Goal: Information Seeking & Learning: Check status

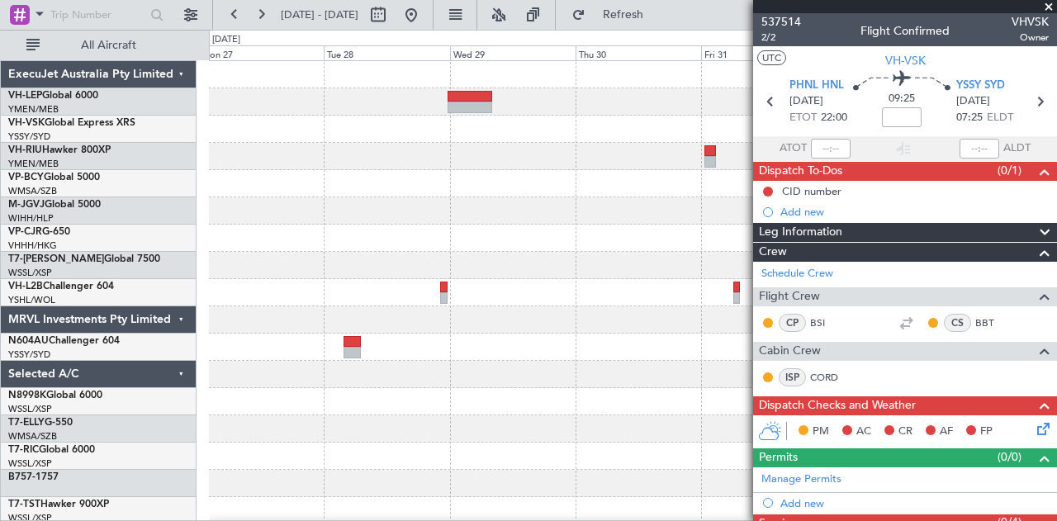
click at [586, 157] on div "Planned Maint Sydney ([PERSON_NAME] Intl)" at bounding box center [633, 510] width 848 height 899
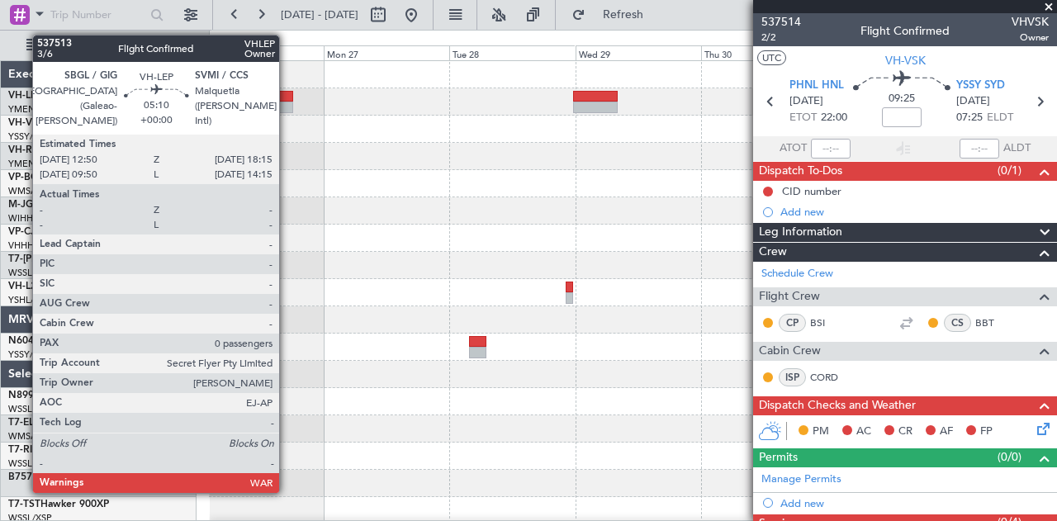
click at [287, 102] on div at bounding box center [278, 108] width 29 height 12
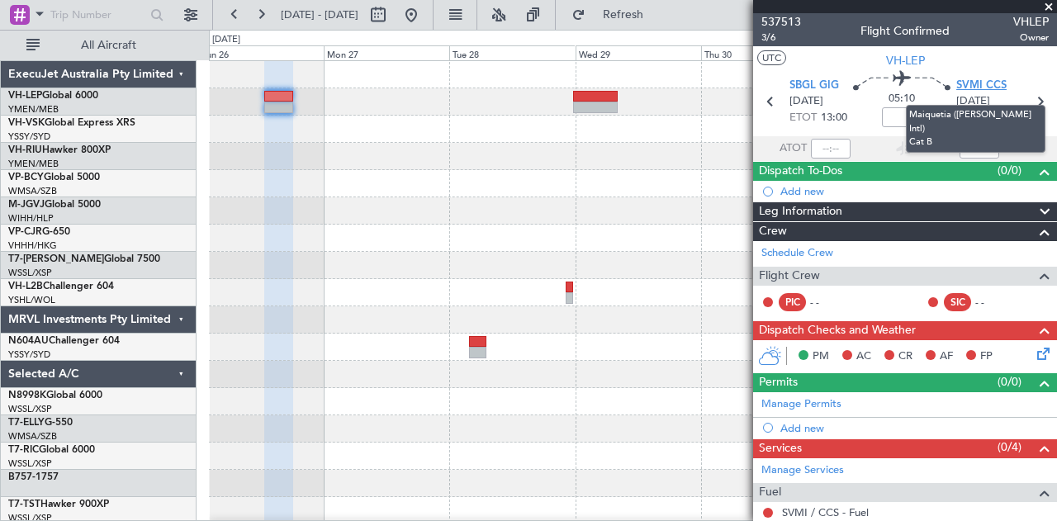
click at [966, 83] on span "SVMI CCS" at bounding box center [981, 86] width 50 height 17
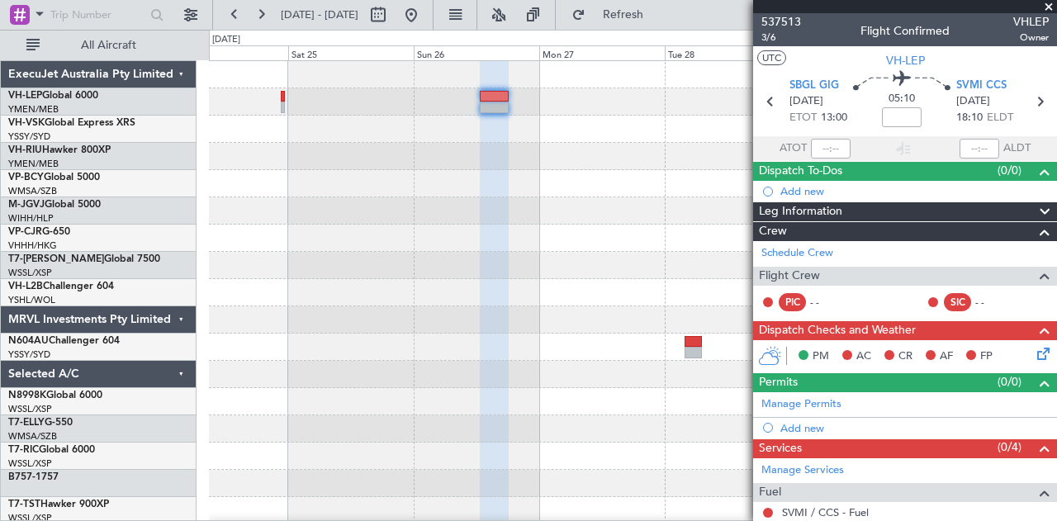
click at [483, 203] on div at bounding box center [633, 510] width 848 height 899
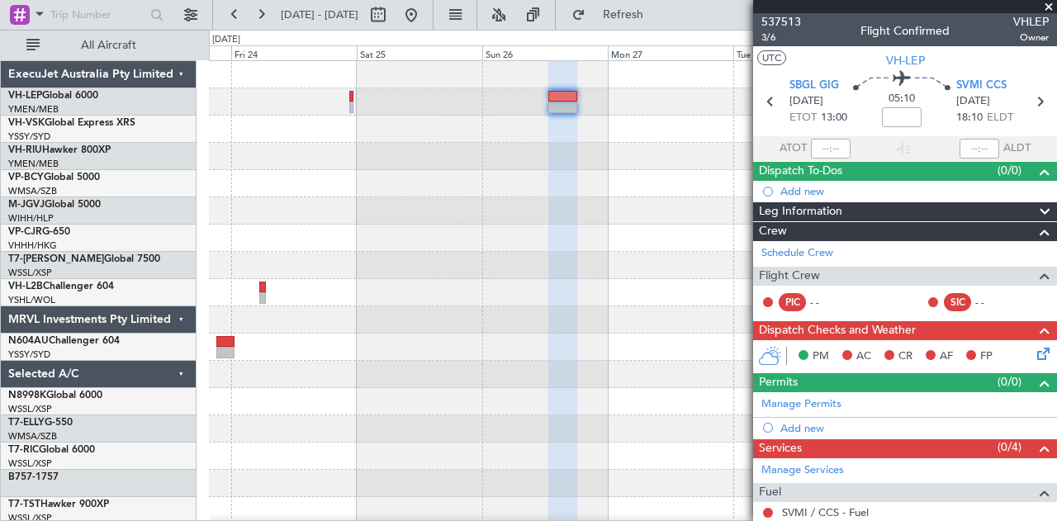
click at [516, 219] on div at bounding box center [633, 510] width 848 height 899
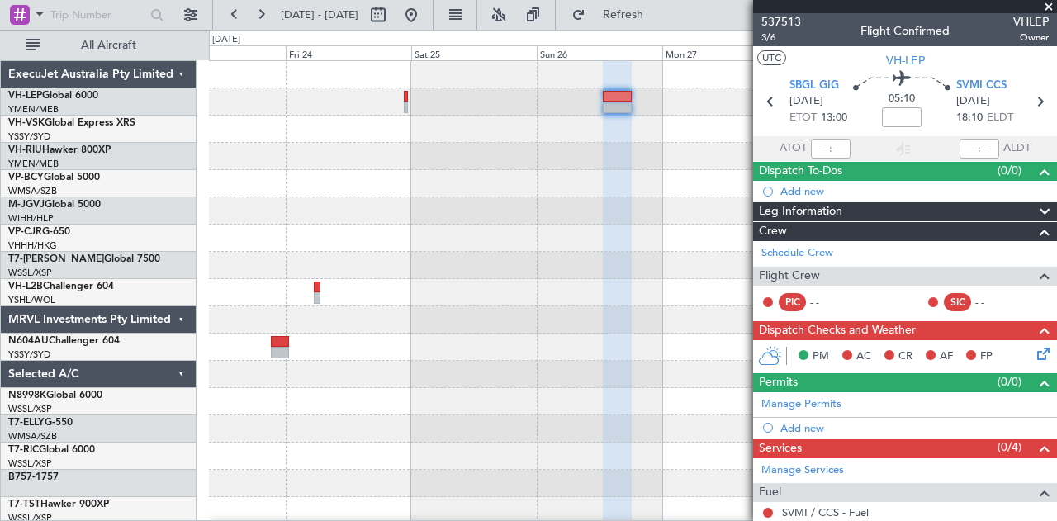
click at [231, 173] on div at bounding box center [633, 510] width 848 height 899
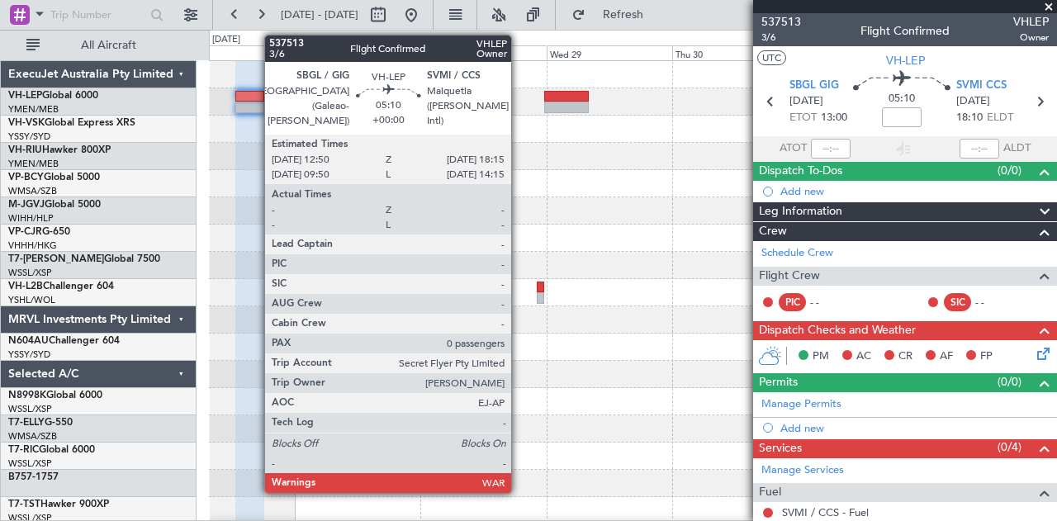
click at [256, 103] on div at bounding box center [249, 108] width 29 height 12
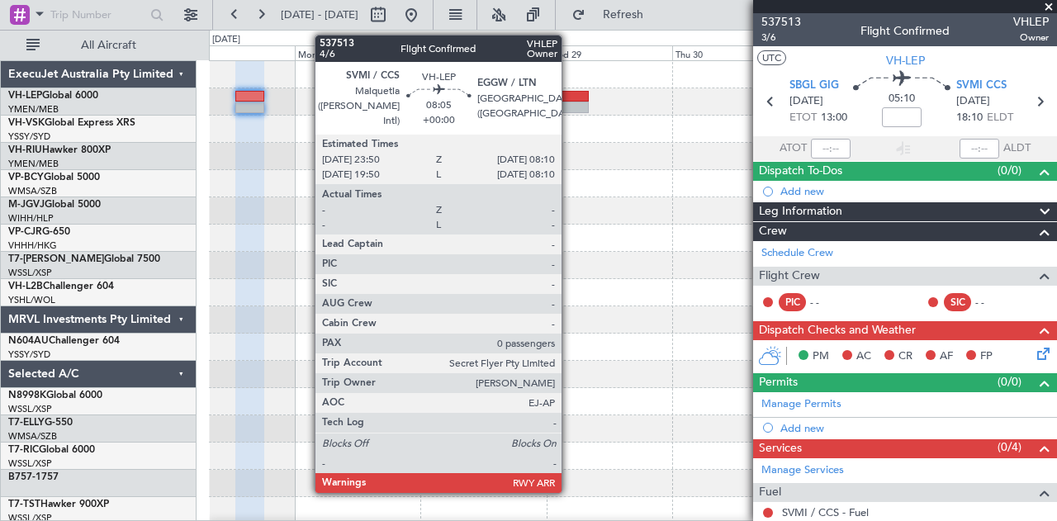
click at [570, 99] on div at bounding box center [566, 97] width 44 height 12
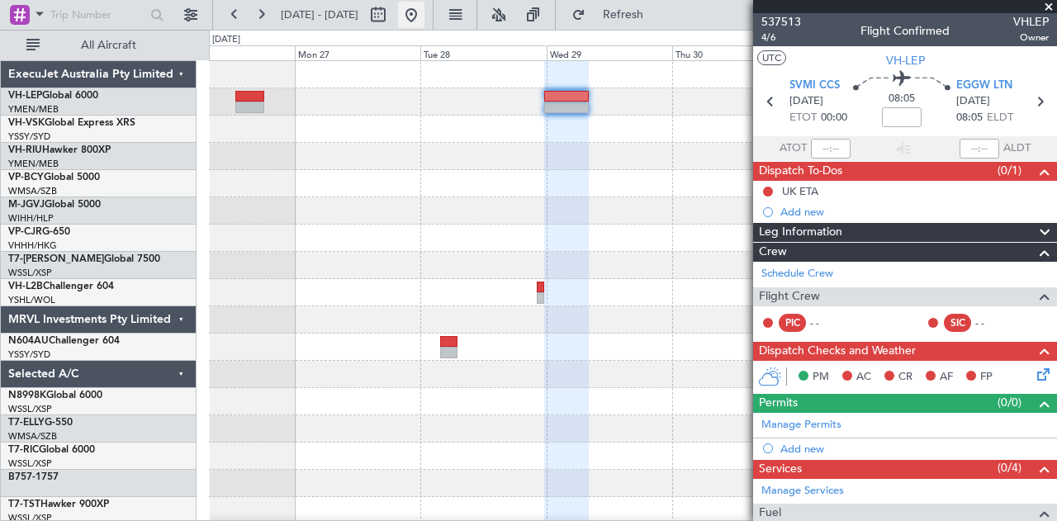
click at [425, 12] on button at bounding box center [411, 15] width 26 height 26
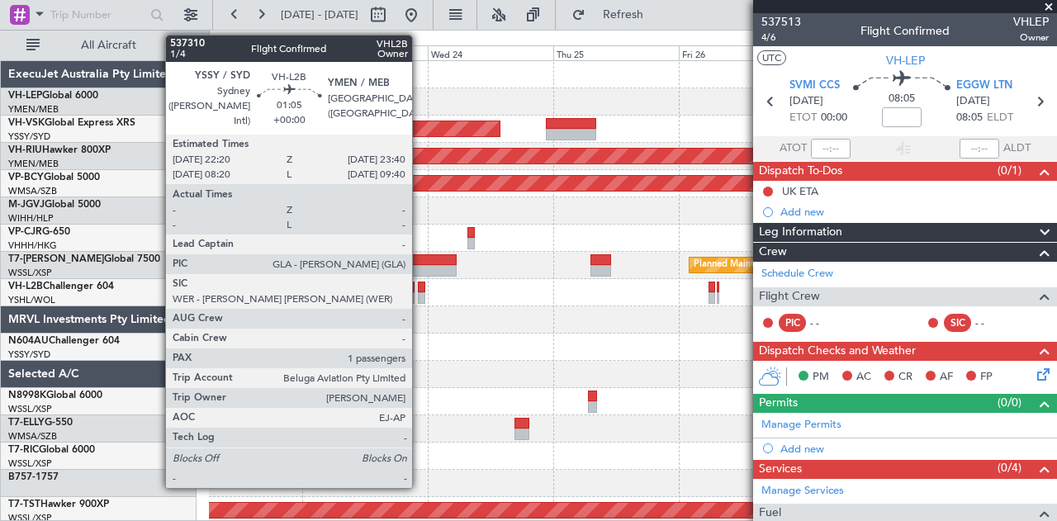
click at [420, 287] on div at bounding box center [421, 288] width 7 height 12
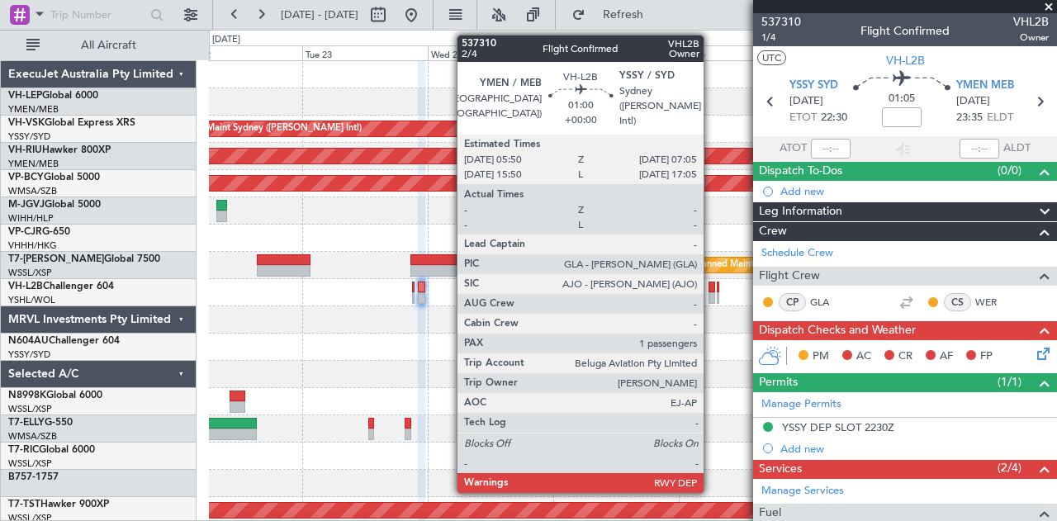
click at [712, 293] on div at bounding box center [712, 298] width 7 height 12
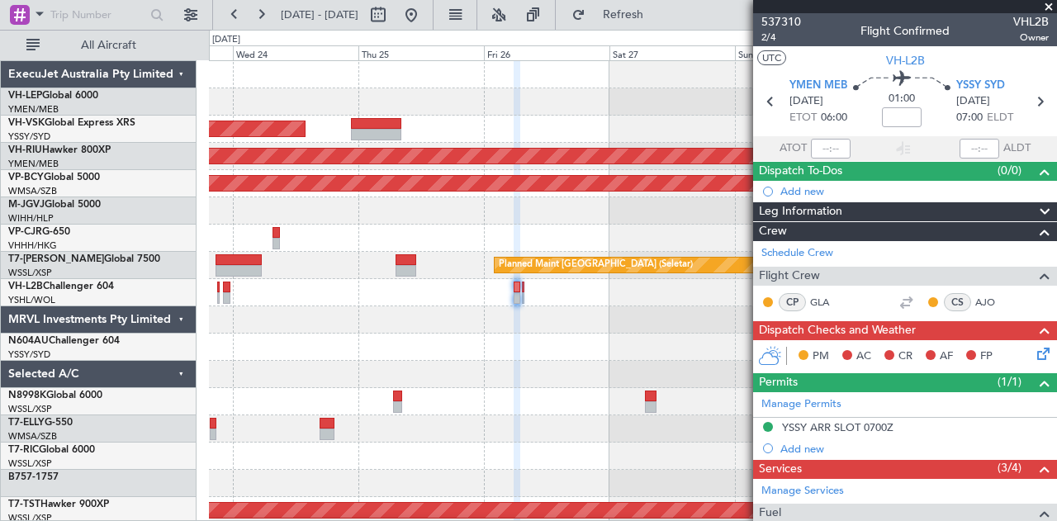
click at [390, 346] on div "Planned Maint Sydney ([PERSON_NAME] Intl) Planned Maint [GEOGRAPHIC_DATA] ([GEO…" at bounding box center [633, 510] width 848 height 899
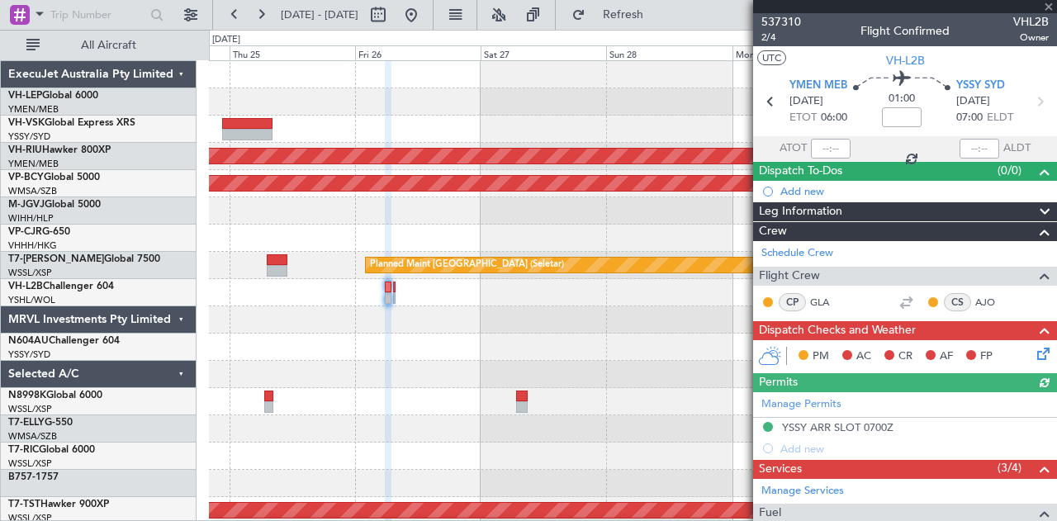
click at [563, 364] on div "Planned Maint Sydney ([PERSON_NAME] Intl) Planned Maint [GEOGRAPHIC_DATA] ([GEO…" at bounding box center [633, 510] width 848 height 899
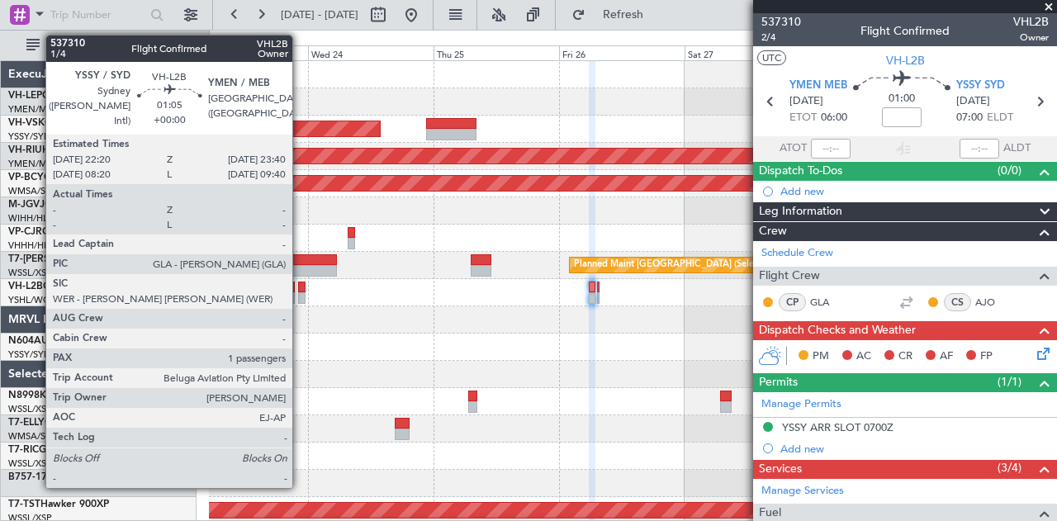
click at [301, 296] on div at bounding box center [301, 298] width 7 height 12
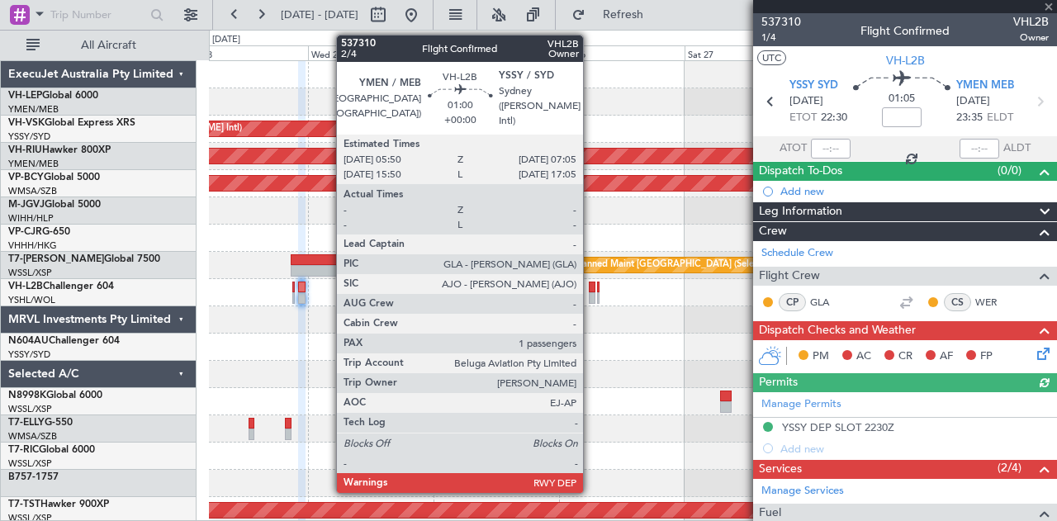
click at [591, 291] on div at bounding box center [592, 288] width 7 height 12
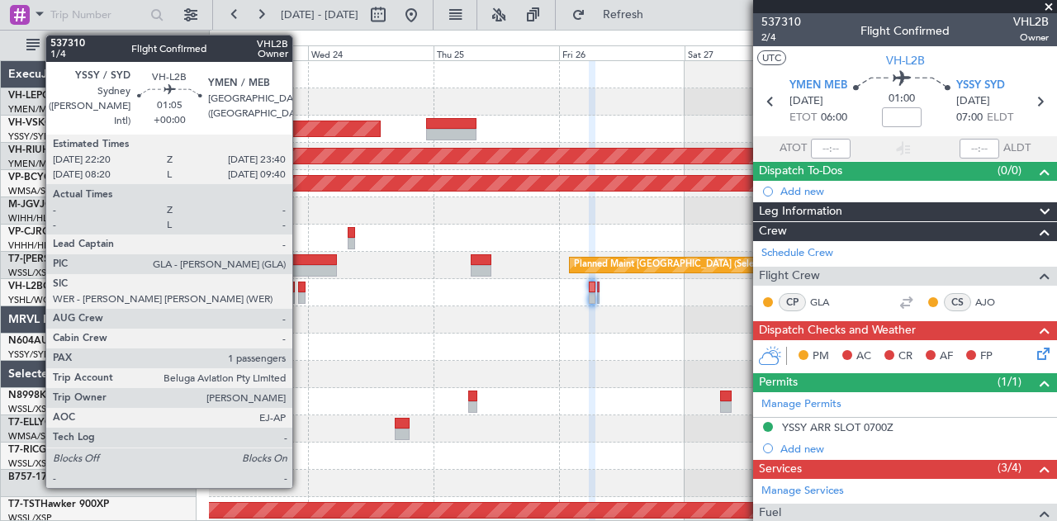
click at [301, 287] on div at bounding box center [301, 288] width 7 height 12
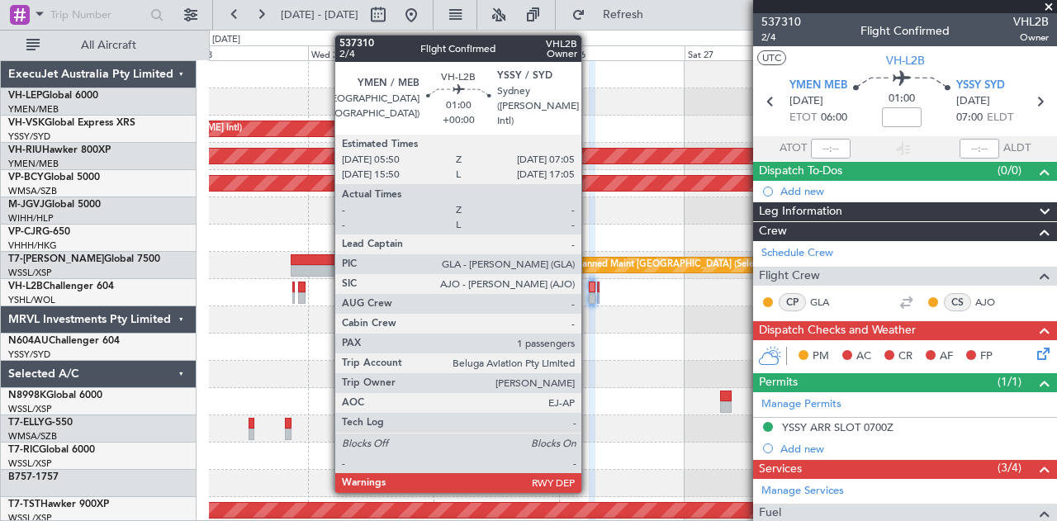
click at [590, 292] on div at bounding box center [592, 298] width 7 height 12
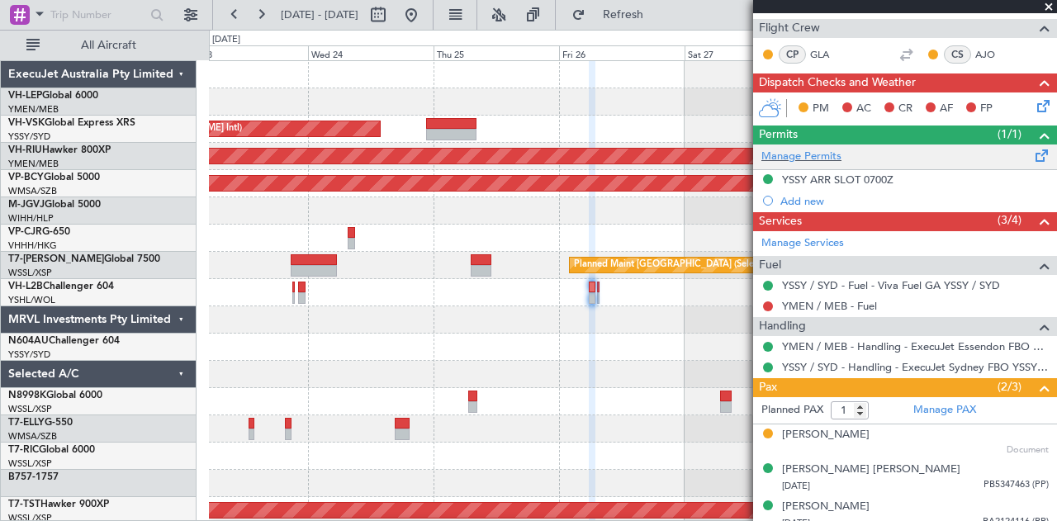
scroll to position [256, 0]
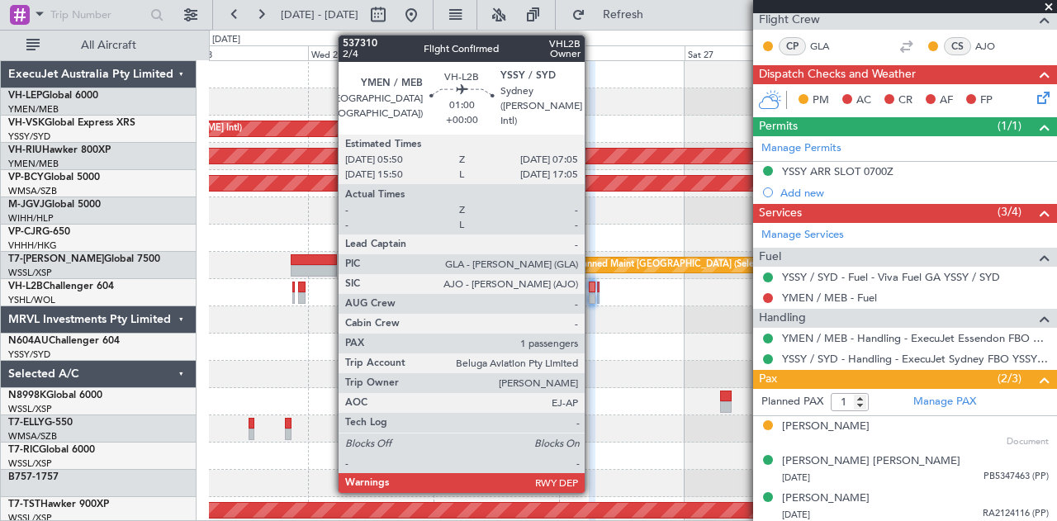
click at [593, 292] on div at bounding box center [592, 298] width 7 height 12
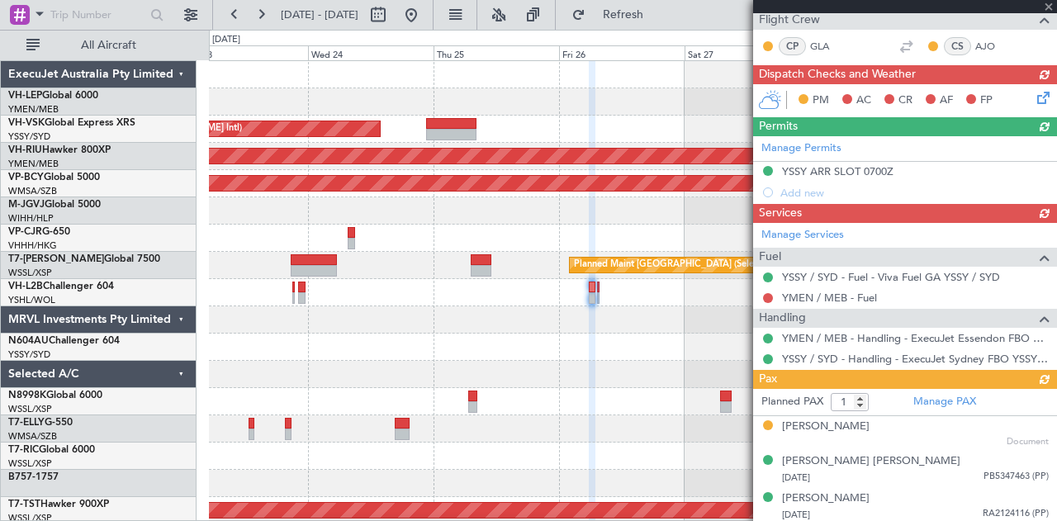
type input "3"
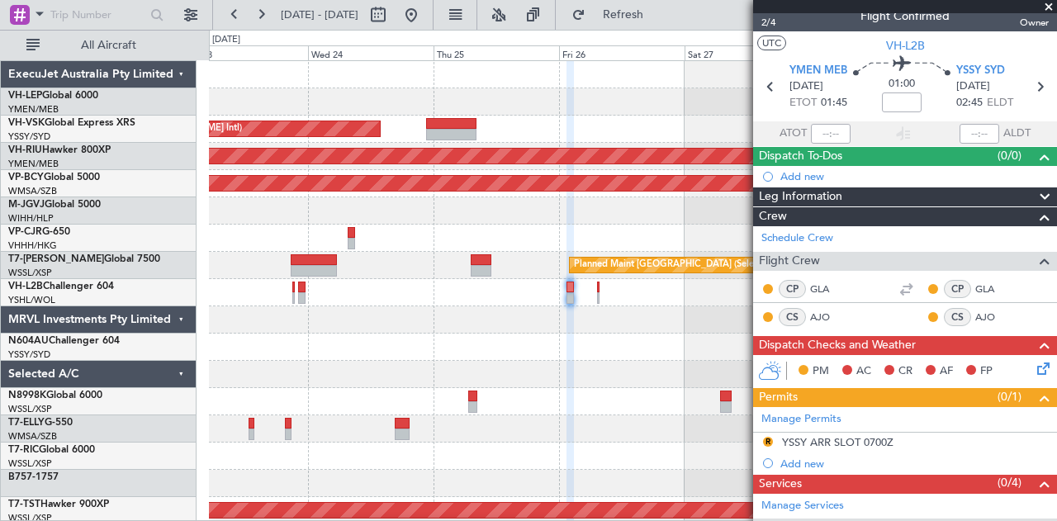
scroll to position [0, 0]
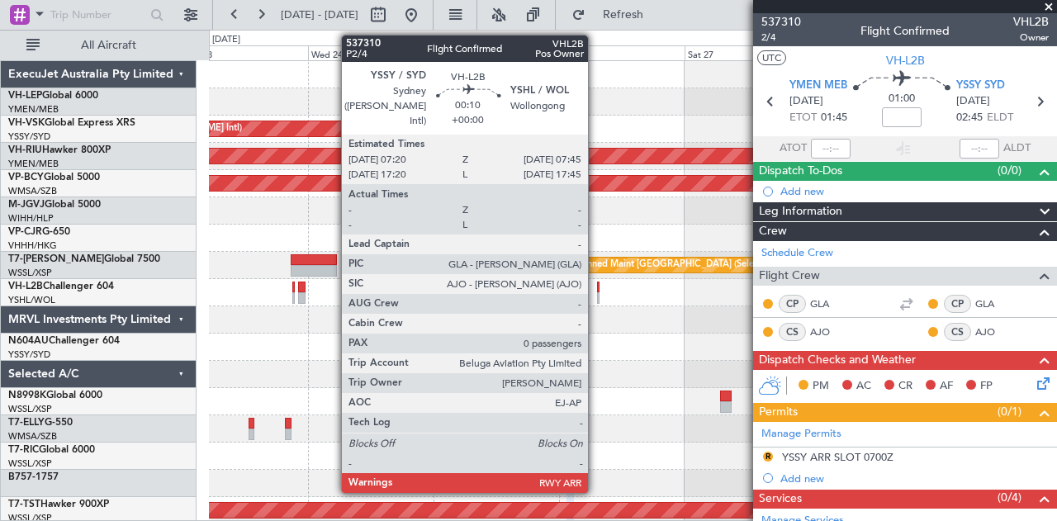
click at [597, 286] on div at bounding box center [598, 288] width 2 height 12
